Goal: Task Accomplishment & Management: Manage account settings

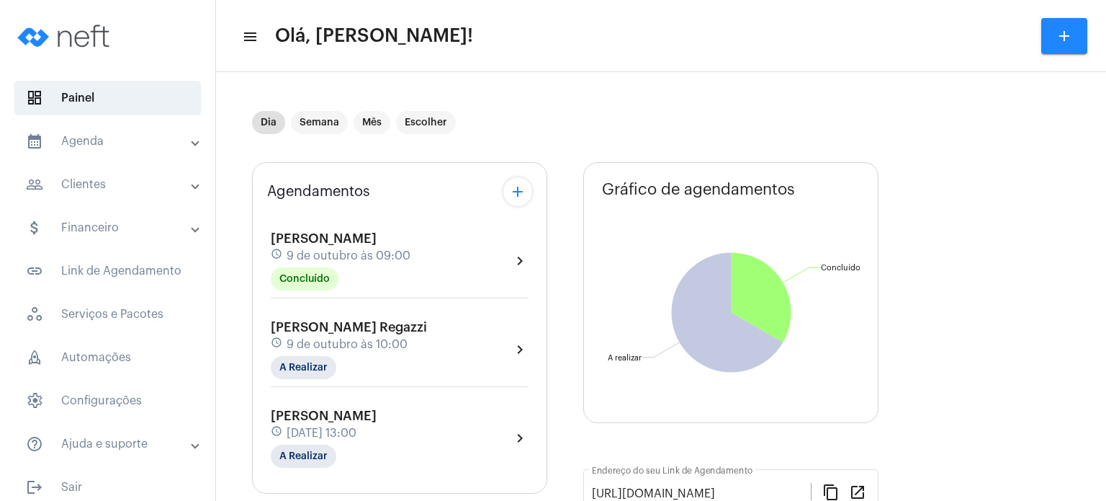
click at [356, 248] on div "schedule [DATE] 09:00" at bounding box center [341, 256] width 140 height 16
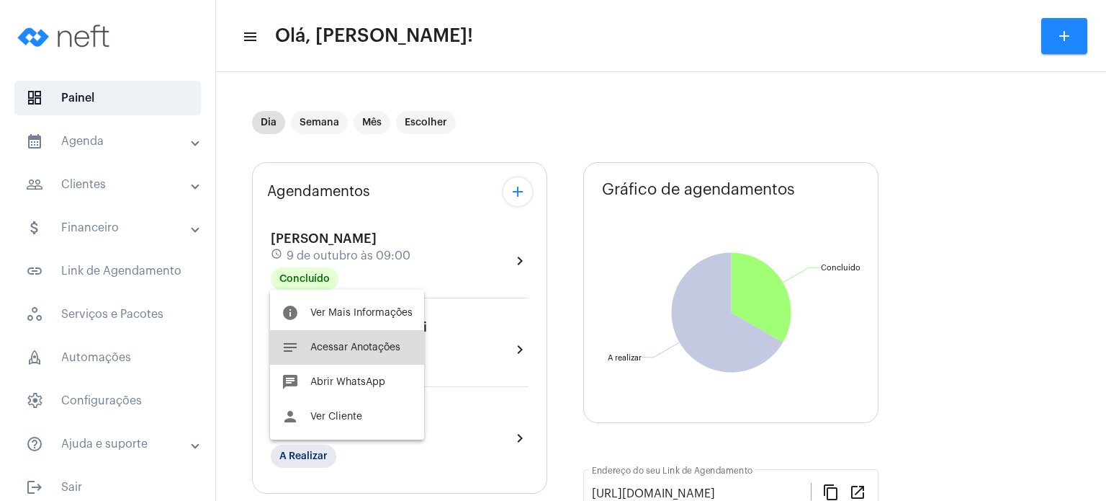
click at [346, 350] on span "Acessar Anotações" at bounding box center [355, 347] width 90 height 10
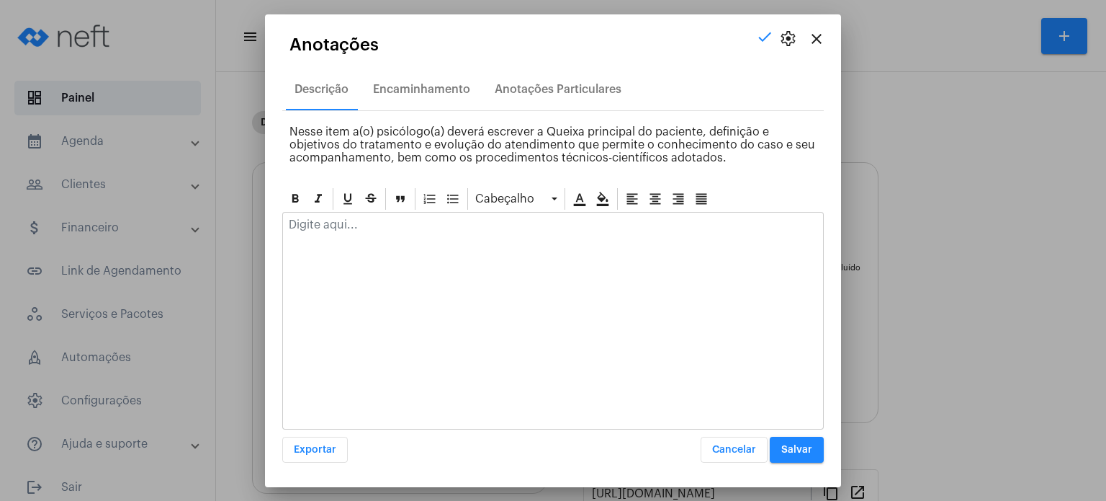
click at [371, 248] on div at bounding box center [553, 320] width 542 height 217
click at [362, 224] on p at bounding box center [553, 224] width 529 height 13
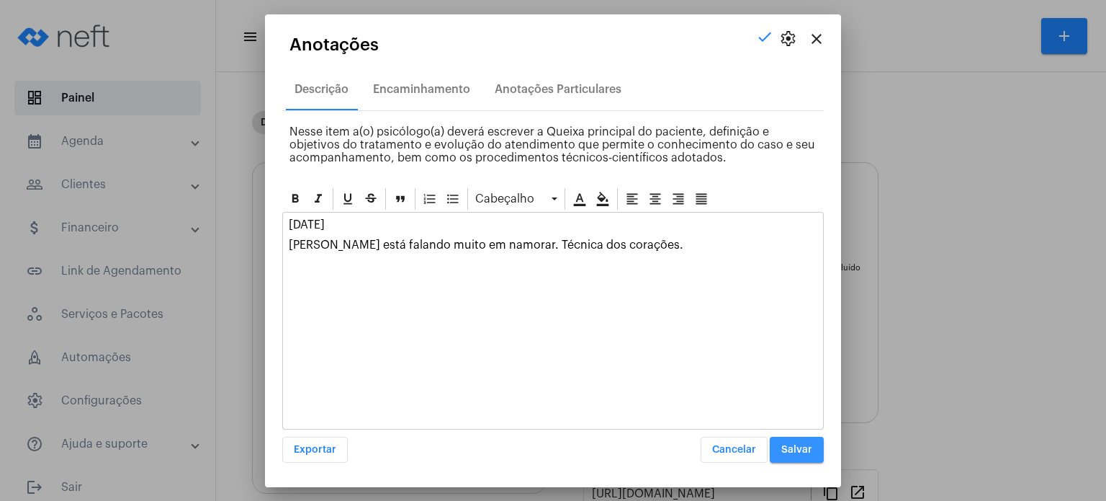
click at [798, 447] on span "Salvar" at bounding box center [796, 449] width 31 height 10
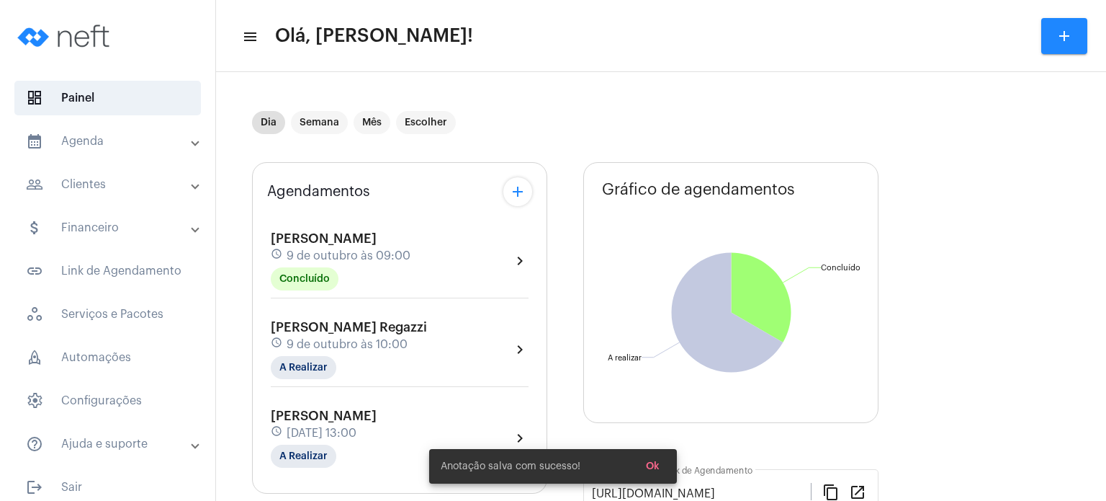
click at [385, 333] on div "[PERSON_NAME] Regazzi schedule [DATE] 10:00 A Realizar" at bounding box center [349, 349] width 156 height 59
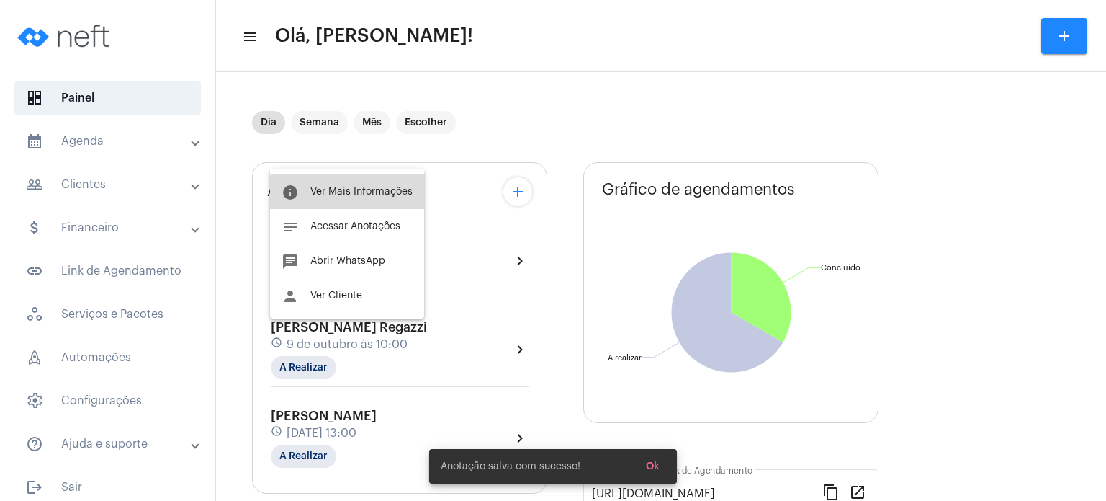
click at [374, 195] on span "Ver Mais Informações" at bounding box center [361, 192] width 102 height 10
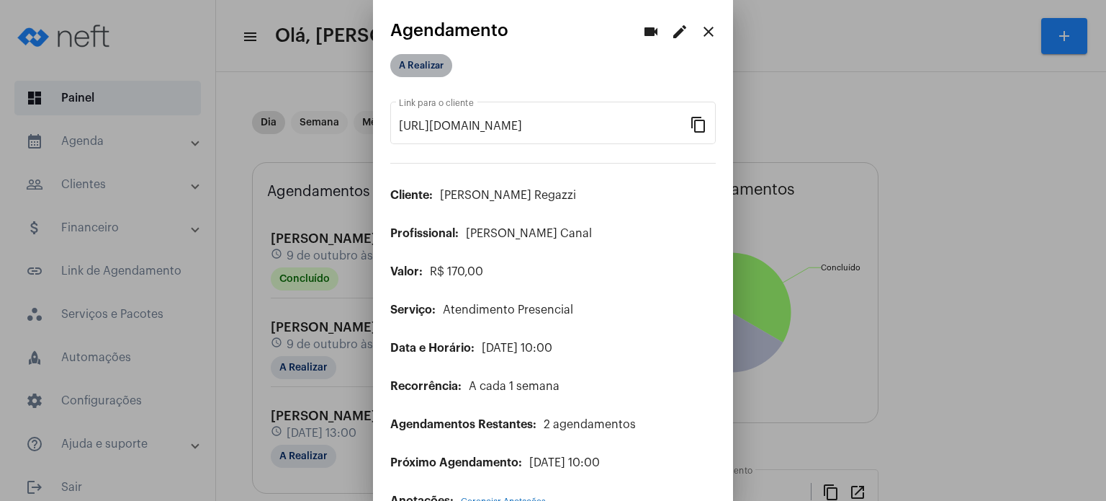
click at [425, 58] on mat-chip "A Realizar" at bounding box center [421, 65] width 62 height 23
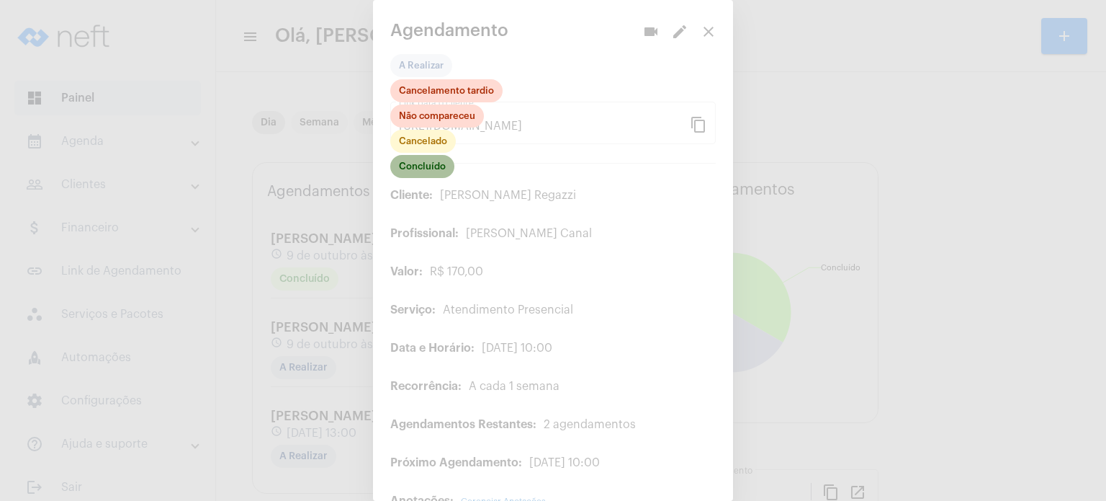
click at [421, 166] on mat-chip "Concluído" at bounding box center [422, 166] width 64 height 23
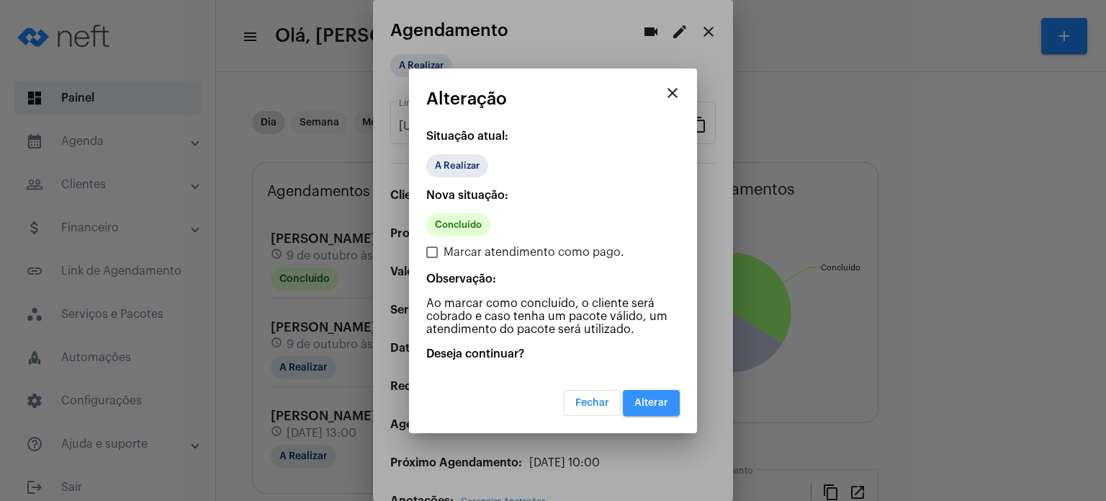
click at [667, 405] on span "Alterar" at bounding box center [651, 403] width 34 height 10
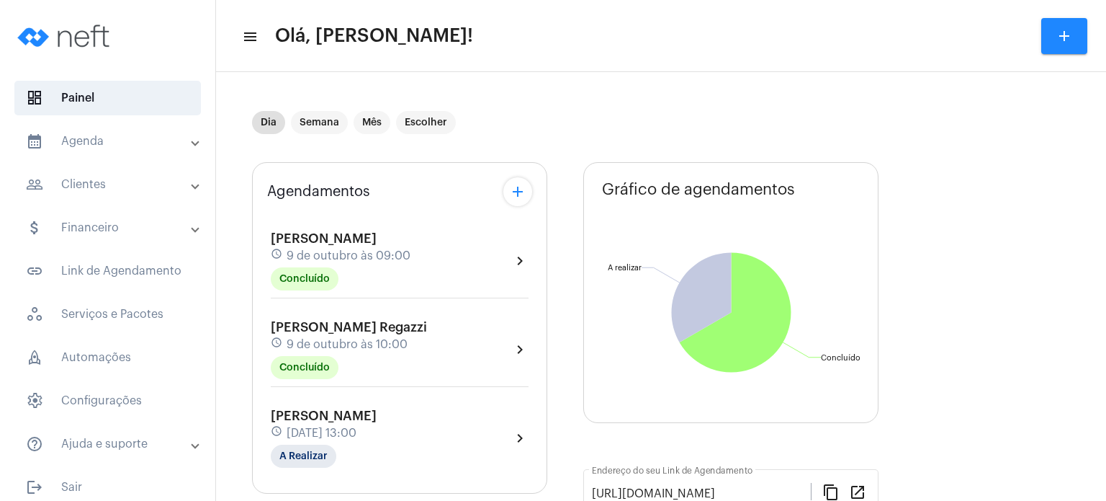
click at [354, 344] on span "9 de outubro às 10:00" at bounding box center [347, 344] width 121 height 13
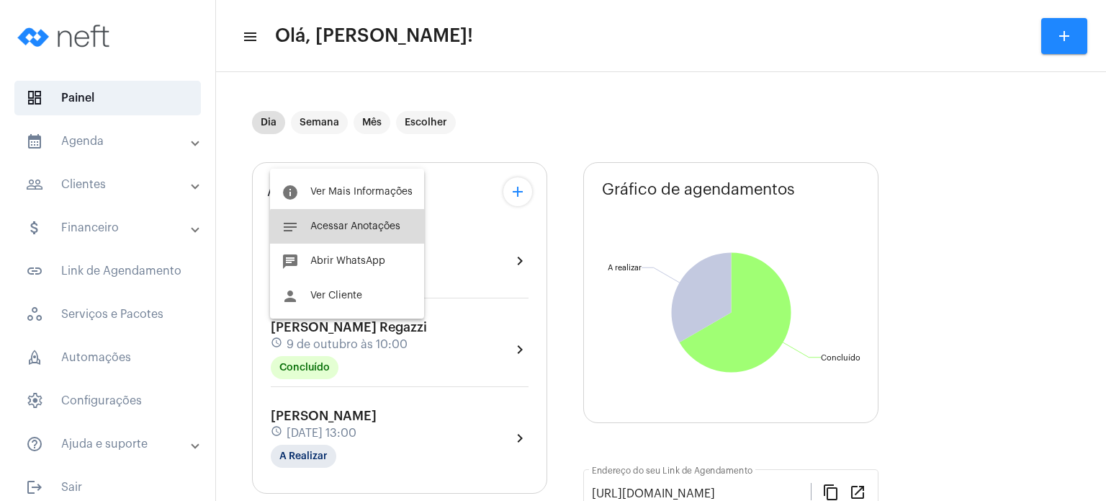
click at [349, 237] on button "notes Acessar Anotações" at bounding box center [347, 226] width 154 height 35
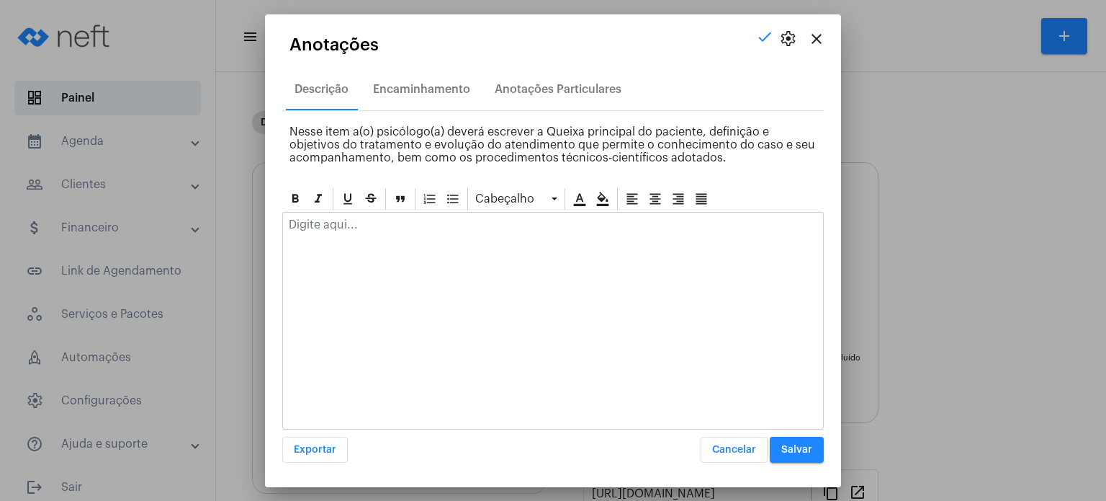
click at [349, 237] on div at bounding box center [553, 228] width 540 height 32
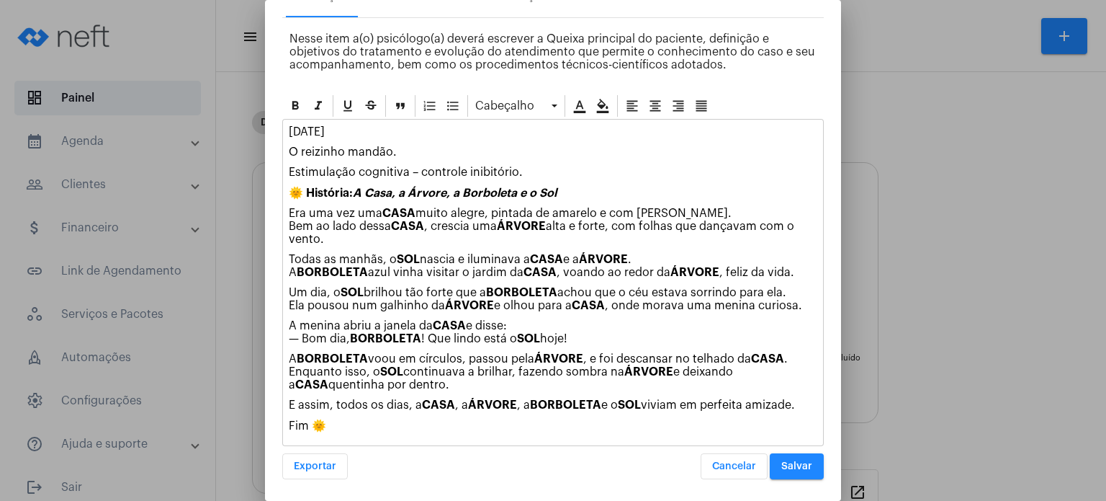
scroll to position [79, 0]
click at [793, 460] on span "Salvar" at bounding box center [796, 465] width 31 height 10
